Goal: Communication & Community: Connect with others

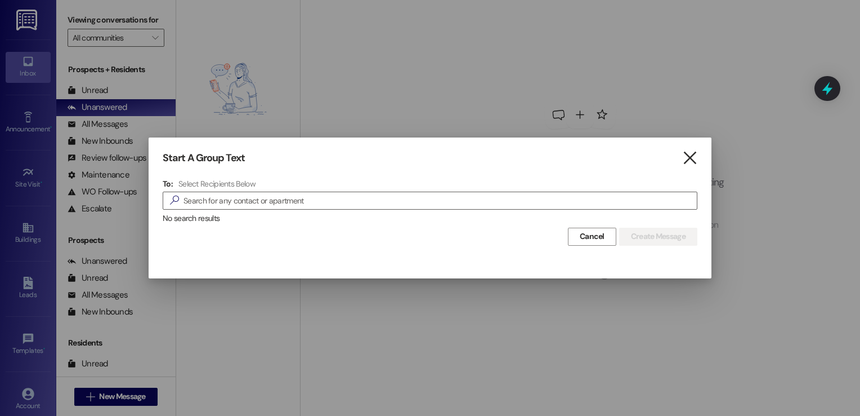
click at [691, 157] on icon "" at bounding box center [689, 158] width 15 height 12
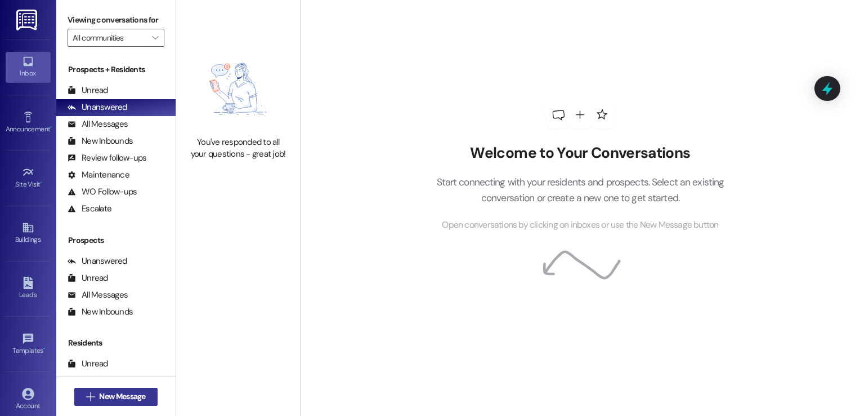
click at [124, 392] on span "New Message" at bounding box center [122, 396] width 46 height 12
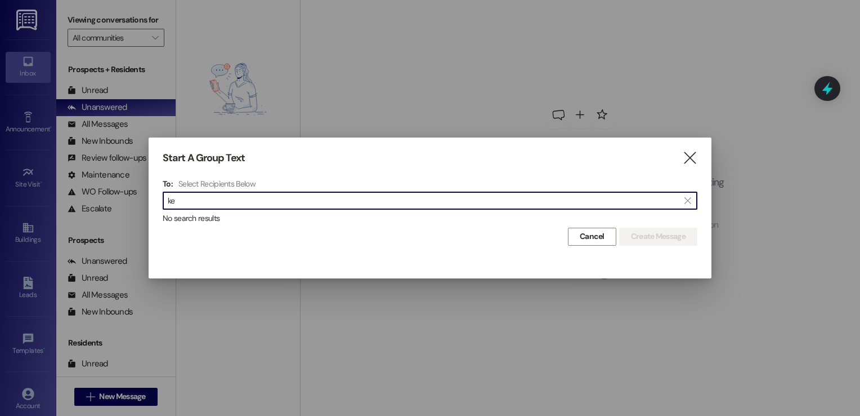
type input "k"
click at [689, 160] on icon "" at bounding box center [689, 158] width 15 height 12
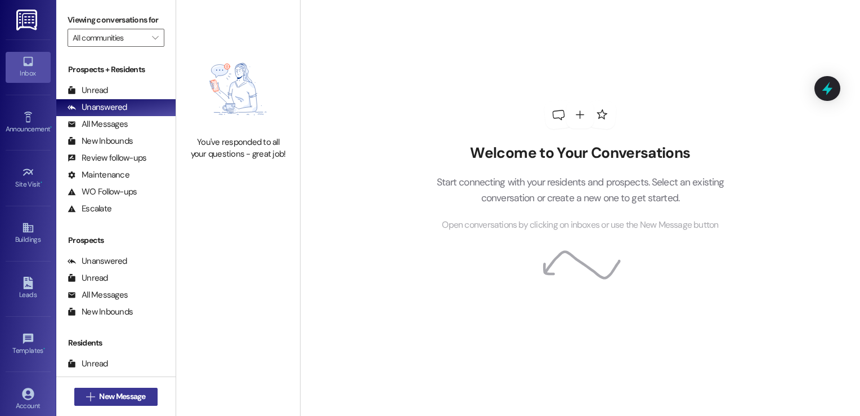
click at [141, 393] on span "New Message" at bounding box center [122, 396] width 46 height 12
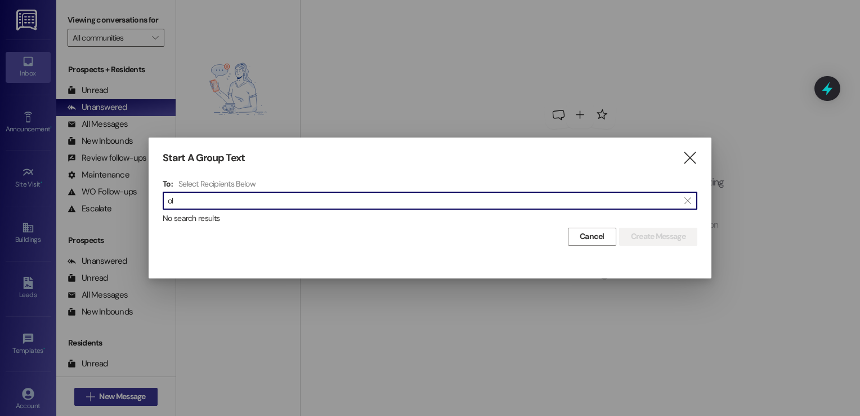
type input "o"
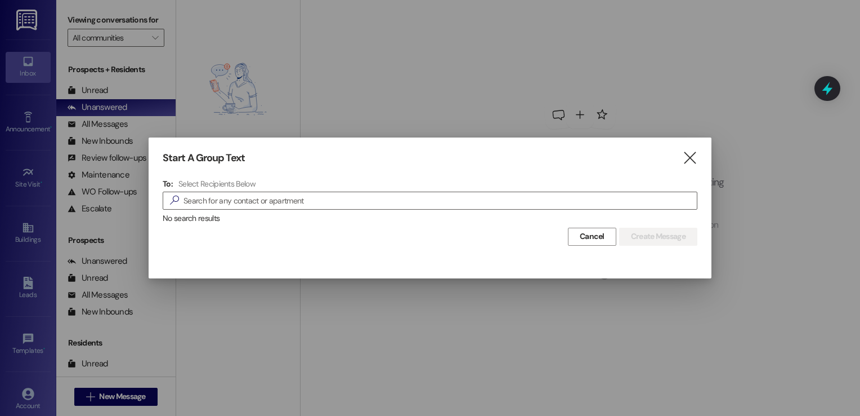
click at [382, 252] on div "Start A Group Text  To: Select Recipients Below  No search results Cancel Cre…" at bounding box center [430, 198] width 563 height 122
click at [258, 198] on input at bounding box center [440, 201] width 513 height 16
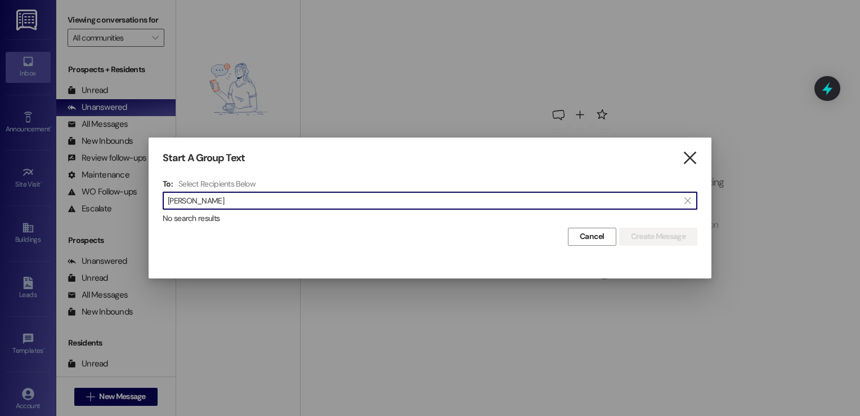
type input "carlos"
click at [684, 161] on icon "" at bounding box center [689, 158] width 15 height 12
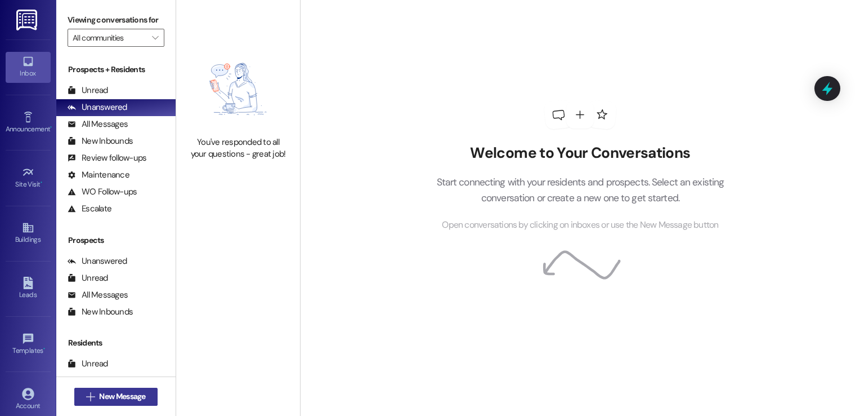
click at [124, 397] on span "New Message" at bounding box center [122, 396] width 46 height 12
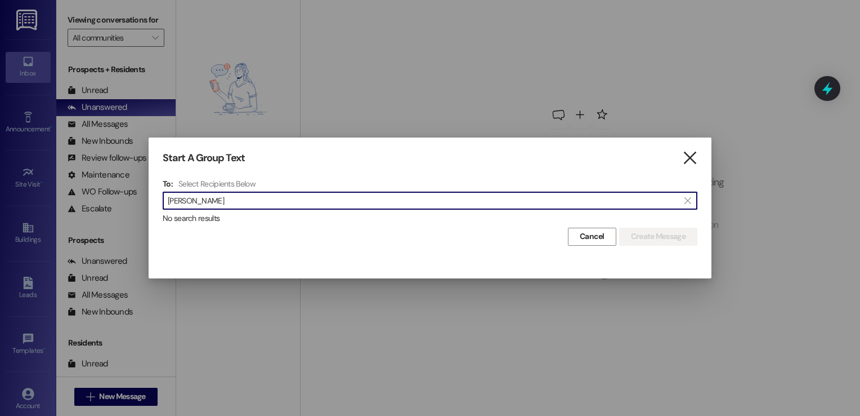
type input "carlos"
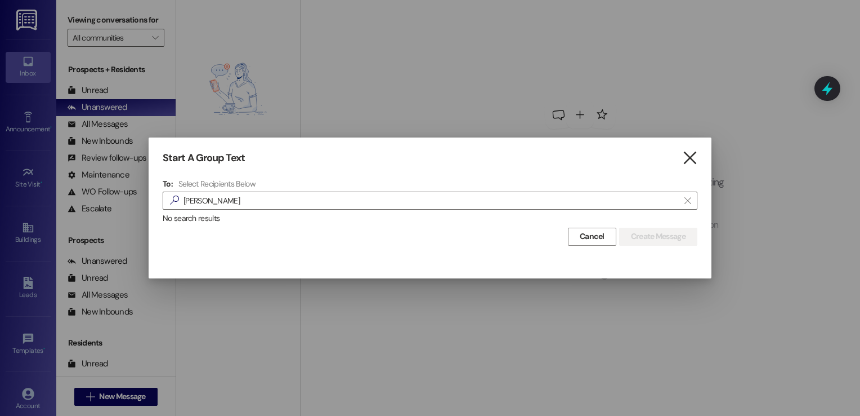
click at [691, 159] on icon "" at bounding box center [689, 158] width 15 height 12
